Goal: Task Accomplishment & Management: Manage account settings

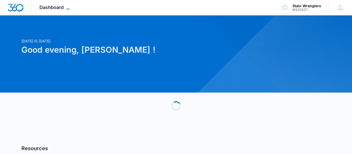
click at [57, 10] on span "Dashboard" at bounding box center [51, 7] width 24 height 5
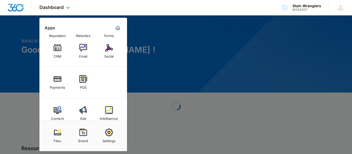
scroll to position [26, 0]
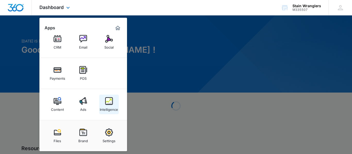
click at [111, 106] on div "Intelligence" at bounding box center [109, 108] width 18 height 7
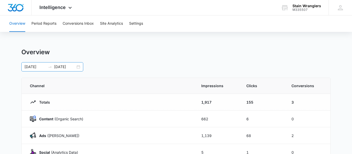
click at [79, 67] on div "08/15/2025 09/14/2025" at bounding box center [52, 66] width 62 height 9
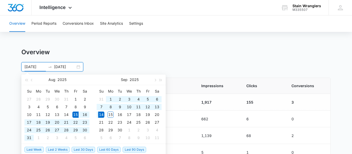
click at [89, 152] on span "Last 30 Days" at bounding box center [83, 150] width 23 height 6
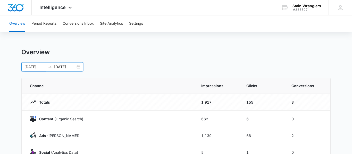
click at [78, 67] on div "08/15/2025 09/14/2025" at bounding box center [52, 66] width 62 height 9
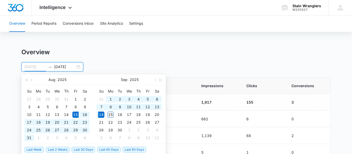
type input "09/15/2025"
click at [110, 114] on div "15" at bounding box center [110, 115] width 6 height 6
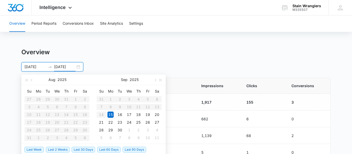
type input "09/18/2025"
type input "09/15/2025"
click at [111, 118] on td "15" at bounding box center [110, 115] width 9 height 8
type input "08/15/2025"
type input "09/14/2025"
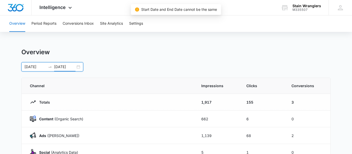
click at [120, 61] on div "Overview 08/15/2025 09/14/2025 Aug 2025 Su Mo Tu We Th Fr Sa 27 28 29 30 31 1 2…" at bounding box center [175, 59] width 309 height 23
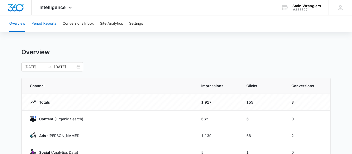
click at [40, 23] on button "Period Reports" at bounding box center [43, 23] width 25 height 16
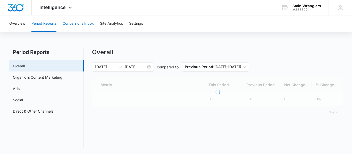
click at [82, 22] on button "Conversions Inbox" at bounding box center [78, 23] width 31 height 16
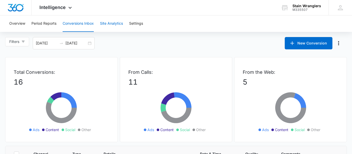
click at [117, 26] on button "Site Analytics" at bounding box center [111, 23] width 23 height 16
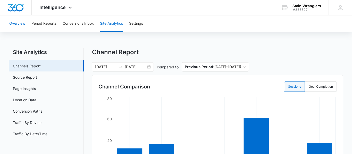
click at [13, 22] on button "Overview" at bounding box center [17, 23] width 16 height 16
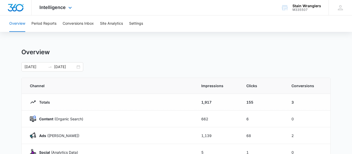
click at [73, 6] on div "Intelligence Apps Reputation Websites Forms CRM Email Social Payments POS Conte…" at bounding box center [56, 7] width 49 height 15
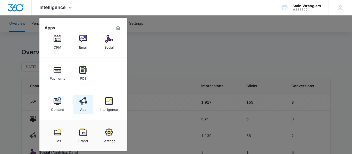
click at [84, 107] on div "Ads" at bounding box center [83, 108] width 6 height 7
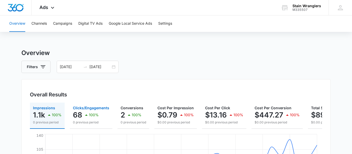
click at [104, 120] on p "0 previous period" at bounding box center [91, 122] width 36 height 5
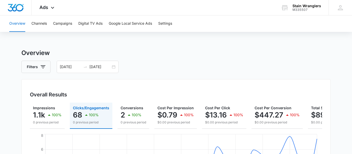
click at [153, 122] on div "Impressions 1.1k 100% 0 previous period Clicks/Engagements 68 100% 0 previous p…" at bounding box center [176, 116] width 292 height 26
click at [309, 127] on button "Total Spend $894.54 100% $0.00 previous period" at bounding box center [334, 116] width 53 height 26
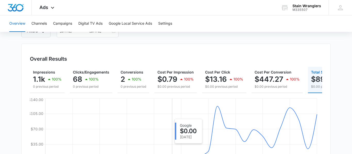
scroll to position [33, 0]
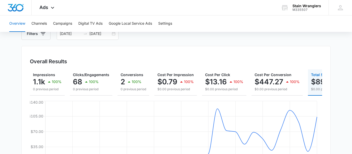
drag, startPoint x: 301, startPoint y: 92, endPoint x: 247, endPoint y: 90, distance: 54.1
click at [247, 90] on div "Impressions 1.1k 100% 0 previous period Clicks/Engagements 68 100% 0 previous p…" at bounding box center [176, 83] width 292 height 26
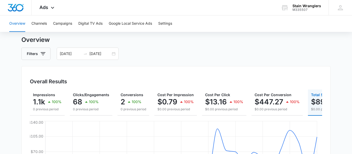
scroll to position [4, 0]
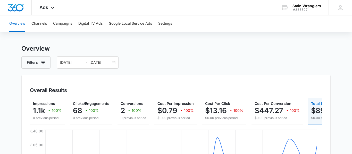
drag, startPoint x: 247, startPoint y: 88, endPoint x: 307, endPoint y: 88, distance: 59.5
drag, startPoint x: 246, startPoint y: 120, endPoint x: 293, endPoint y: 113, distance: 47.4
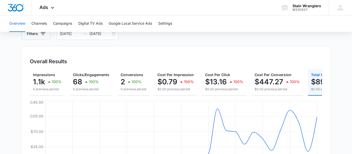
scroll to position [0, 40]
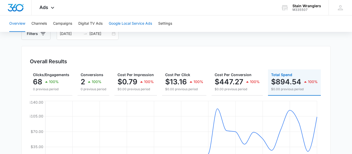
click at [121, 26] on button "Google Local Service Ads" at bounding box center [130, 23] width 43 height 16
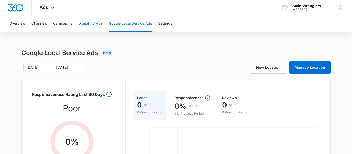
click at [98, 26] on button "Digital TV Ads" at bounding box center [90, 23] width 24 height 16
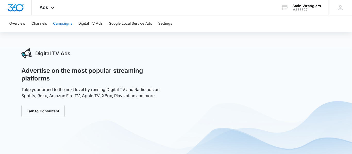
click at [69, 25] on button "Campaigns" at bounding box center [62, 23] width 19 height 16
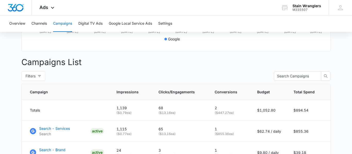
scroll to position [202, 0]
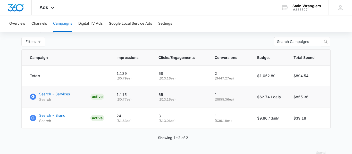
click at [56, 95] on p "Search - Services" at bounding box center [54, 94] width 31 height 5
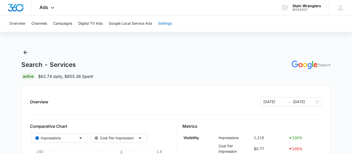
click at [169, 24] on button "Settings" at bounding box center [165, 23] width 14 height 16
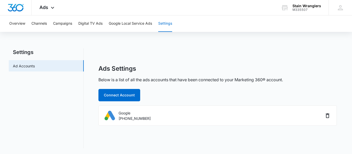
scroll to position [1, 0]
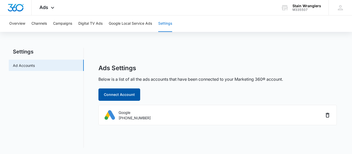
click at [125, 95] on button "Connect Account" at bounding box center [119, 95] width 42 height 12
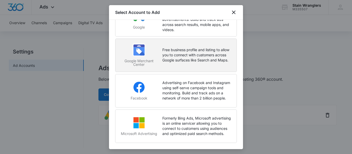
scroll to position [0, 0]
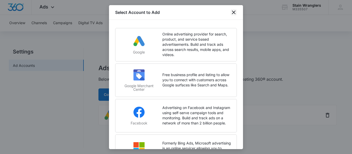
click at [233, 10] on icon "close" at bounding box center [234, 12] width 6 height 6
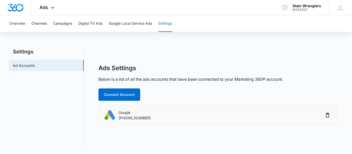
click at [157, 120] on div "Google 727-720-3900" at bounding box center [214, 116] width 220 height 12
drag, startPoint x: 118, startPoint y: 118, endPoint x: 152, endPoint y: 119, distance: 33.5
click at [151, 119] on div "Google 727-720-3900" at bounding box center [214, 116] width 220 height 12
copy p "727-720-3900"
click at [45, 7] on span "Ads" at bounding box center [43, 7] width 9 height 5
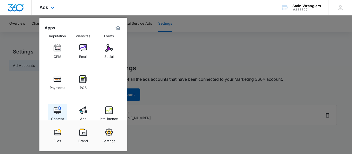
scroll to position [26, 0]
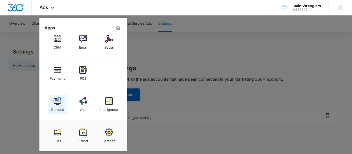
click at [56, 108] on div "Content" at bounding box center [57, 108] width 13 height 7
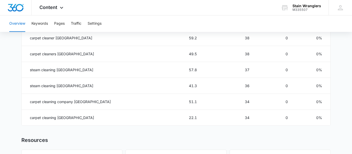
scroll to position [394, 0]
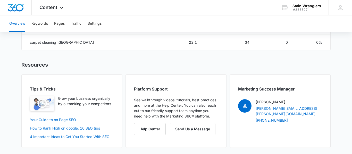
click at [89, 129] on link "How to Rank High on google, 10 SEO tips" at bounding box center [65, 128] width 70 height 4
